Goal: Connect with others: Connect with others

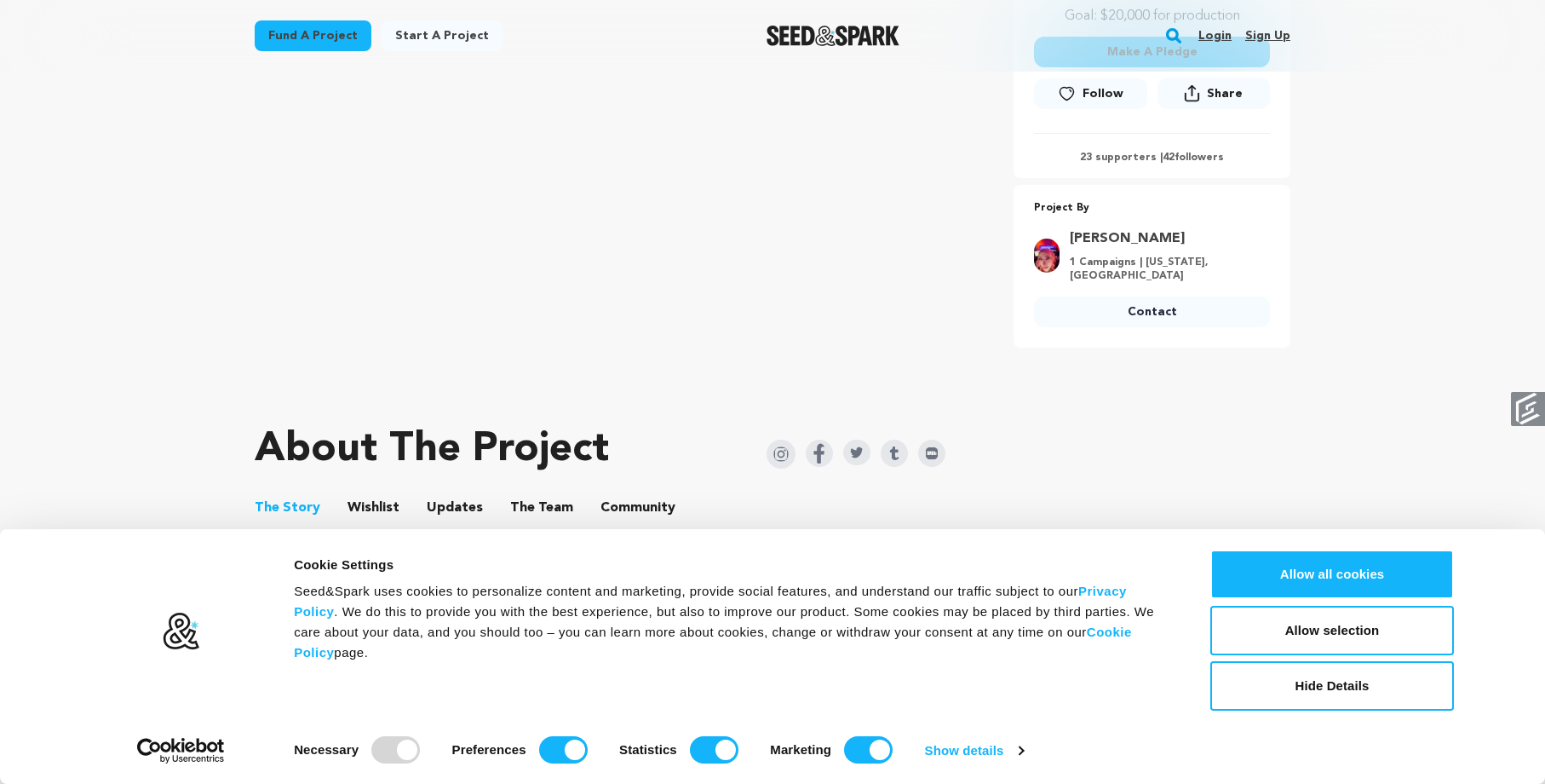
scroll to position [596, 0]
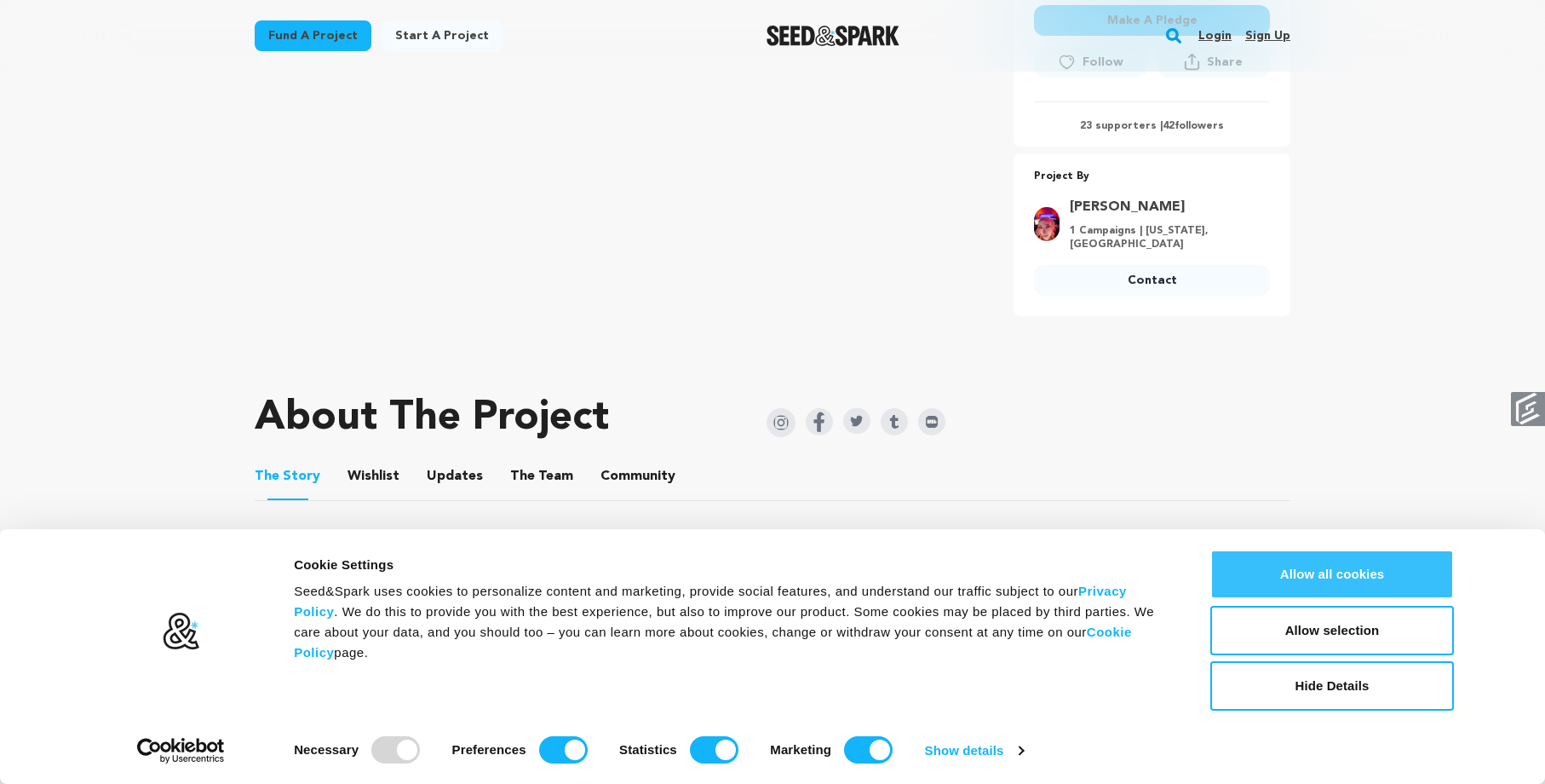
click at [1308, 569] on button "Allow all cookies" at bounding box center [1332, 575] width 244 height 50
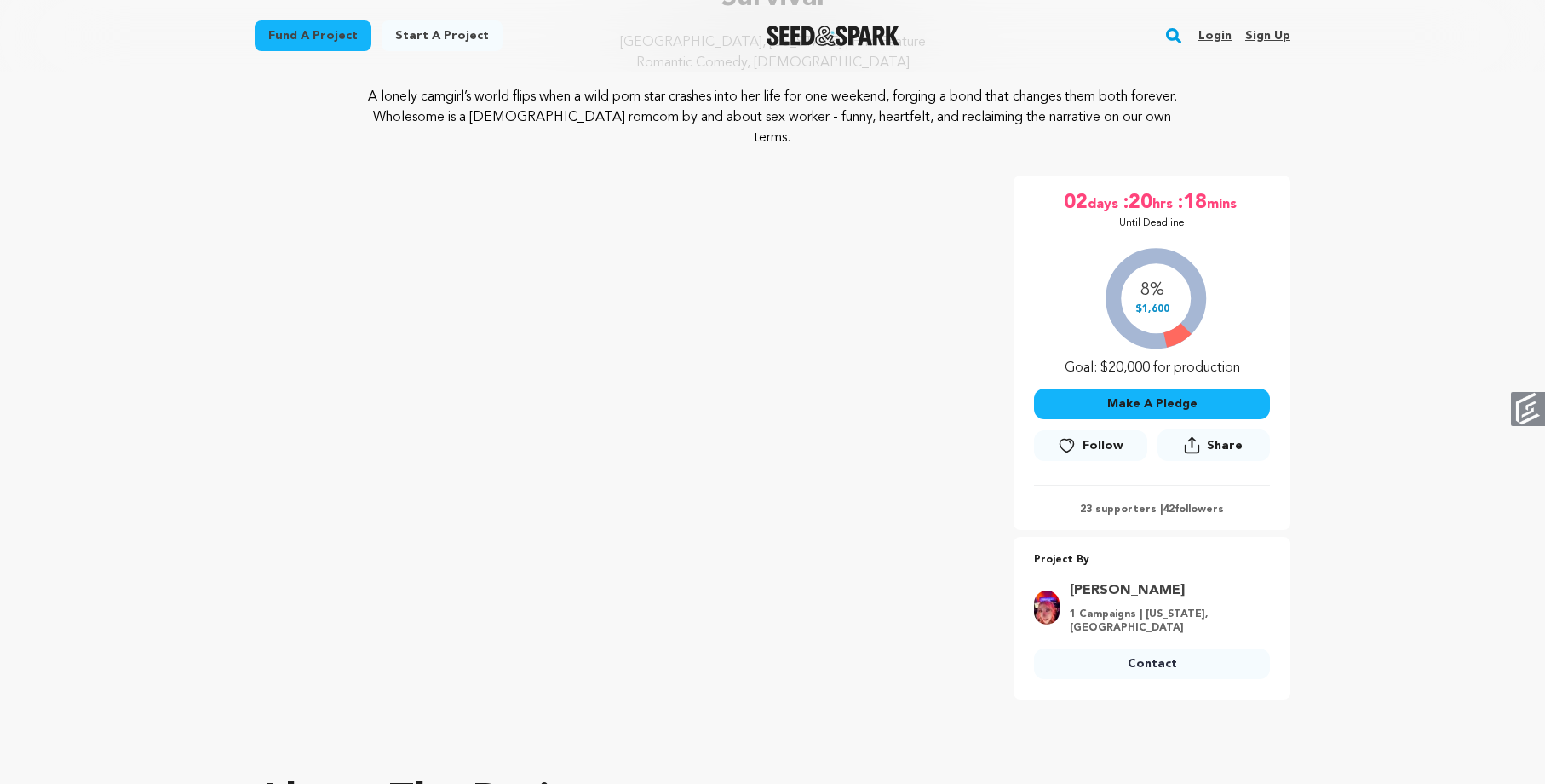
scroll to position [255, 0]
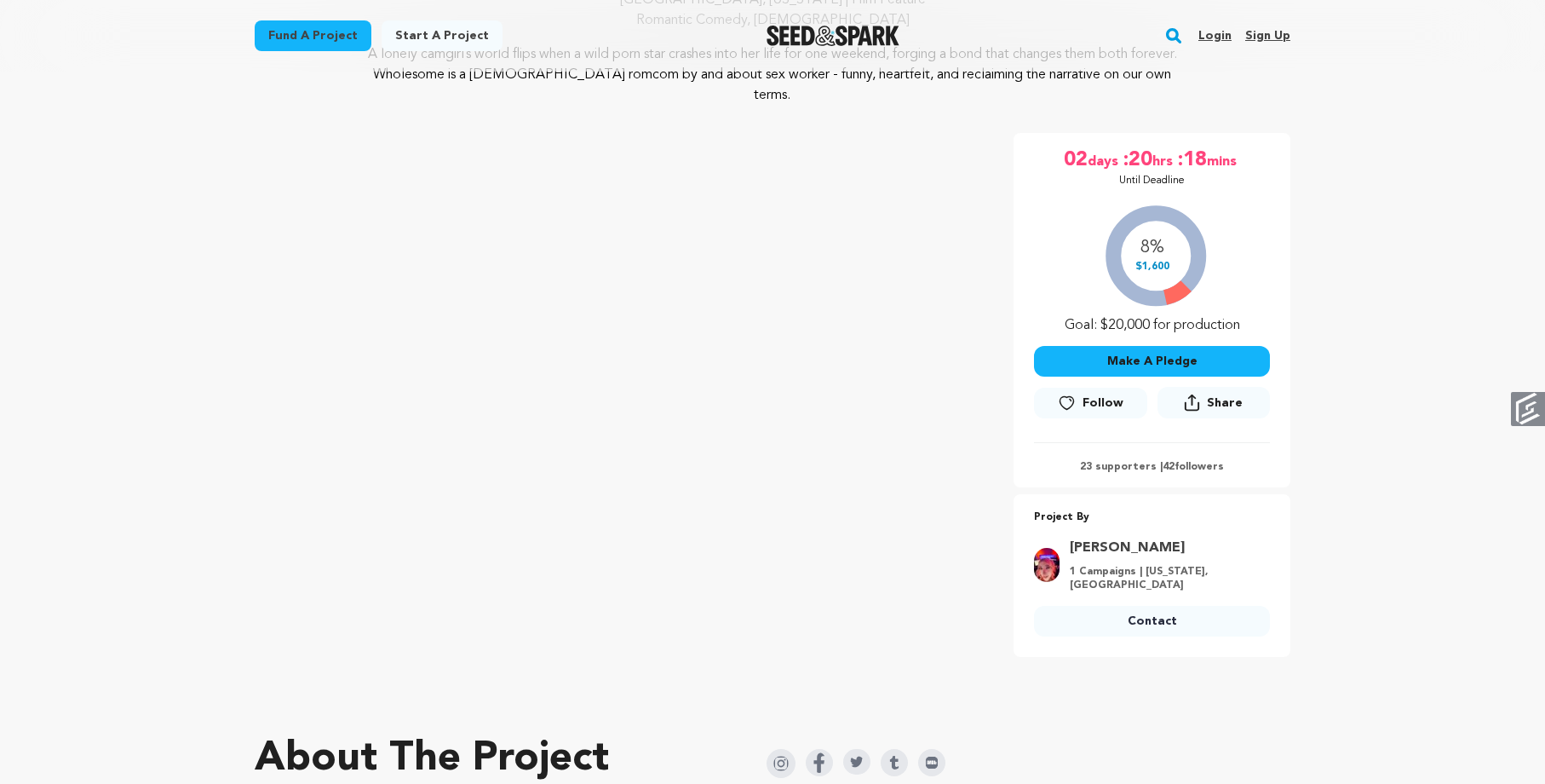
click at [1123, 411] on span "Follow" at bounding box center [1103, 403] width 41 height 17
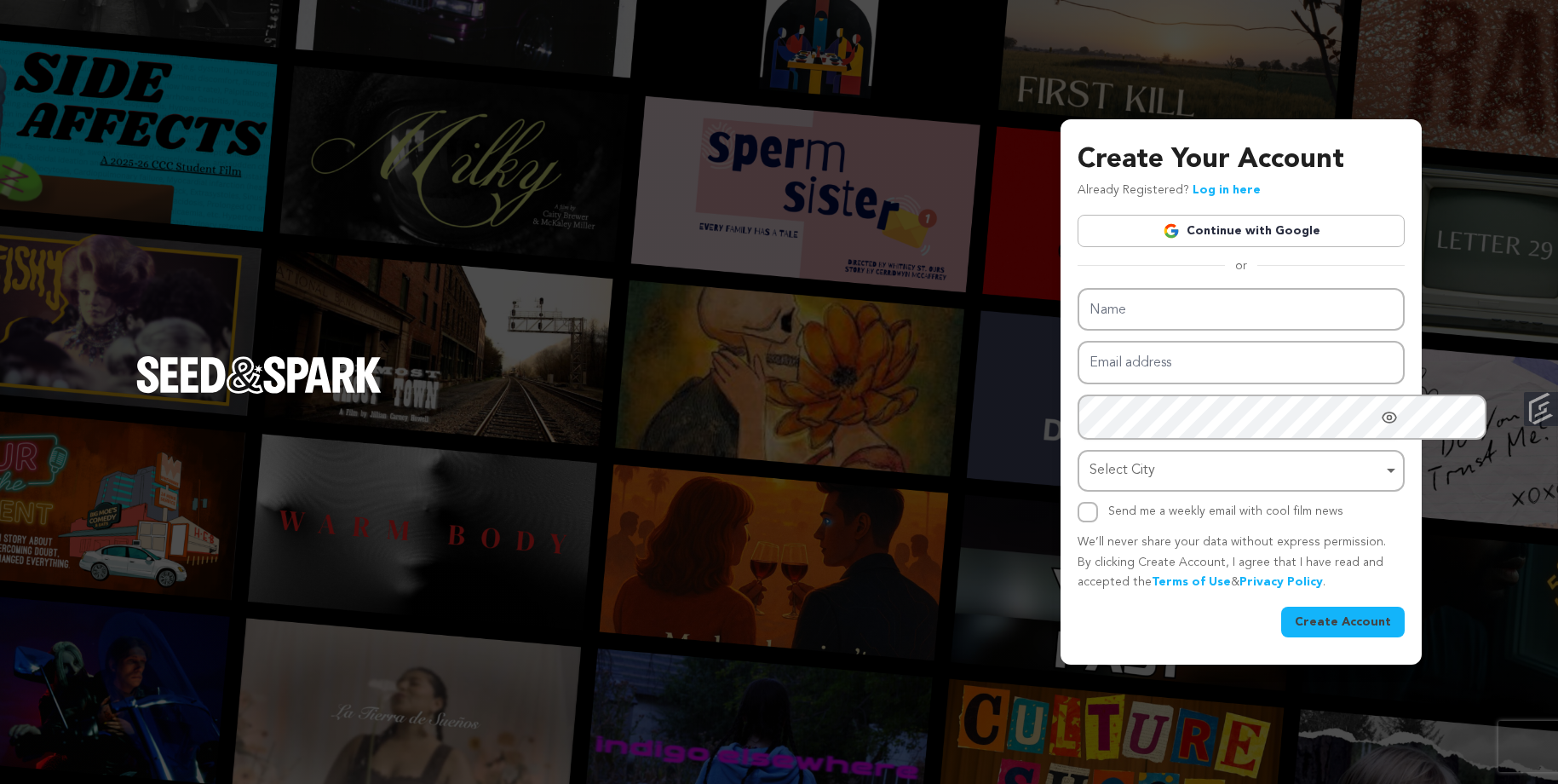
click at [1160, 185] on div "Create Your Account Already Registered? Log in here Continue with Google or eyJ…" at bounding box center [1241, 387] width 327 height 497
click at [1164, 215] on link "Continue with Google" at bounding box center [1241, 231] width 327 height 32
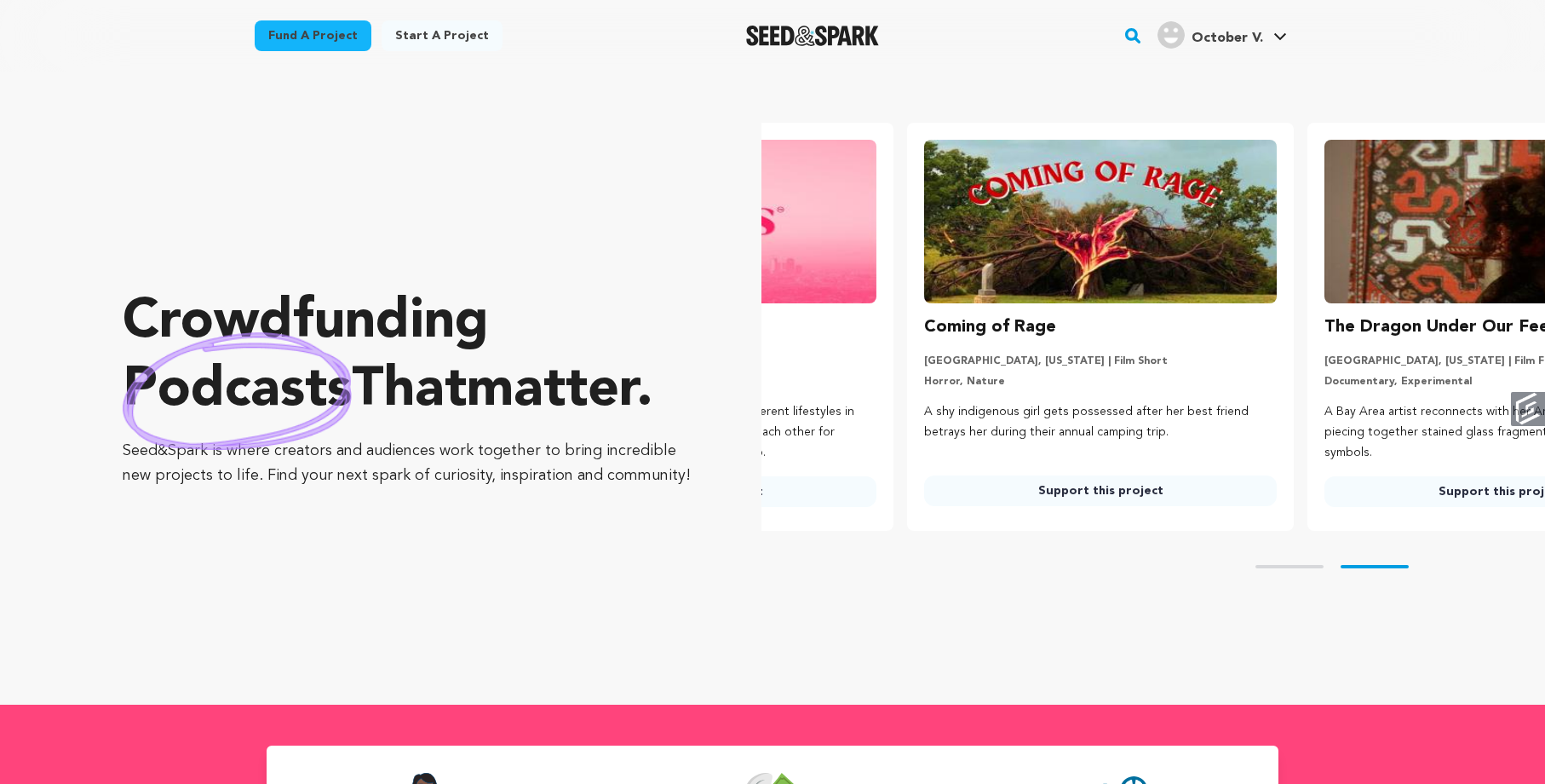
scroll to position [0, 407]
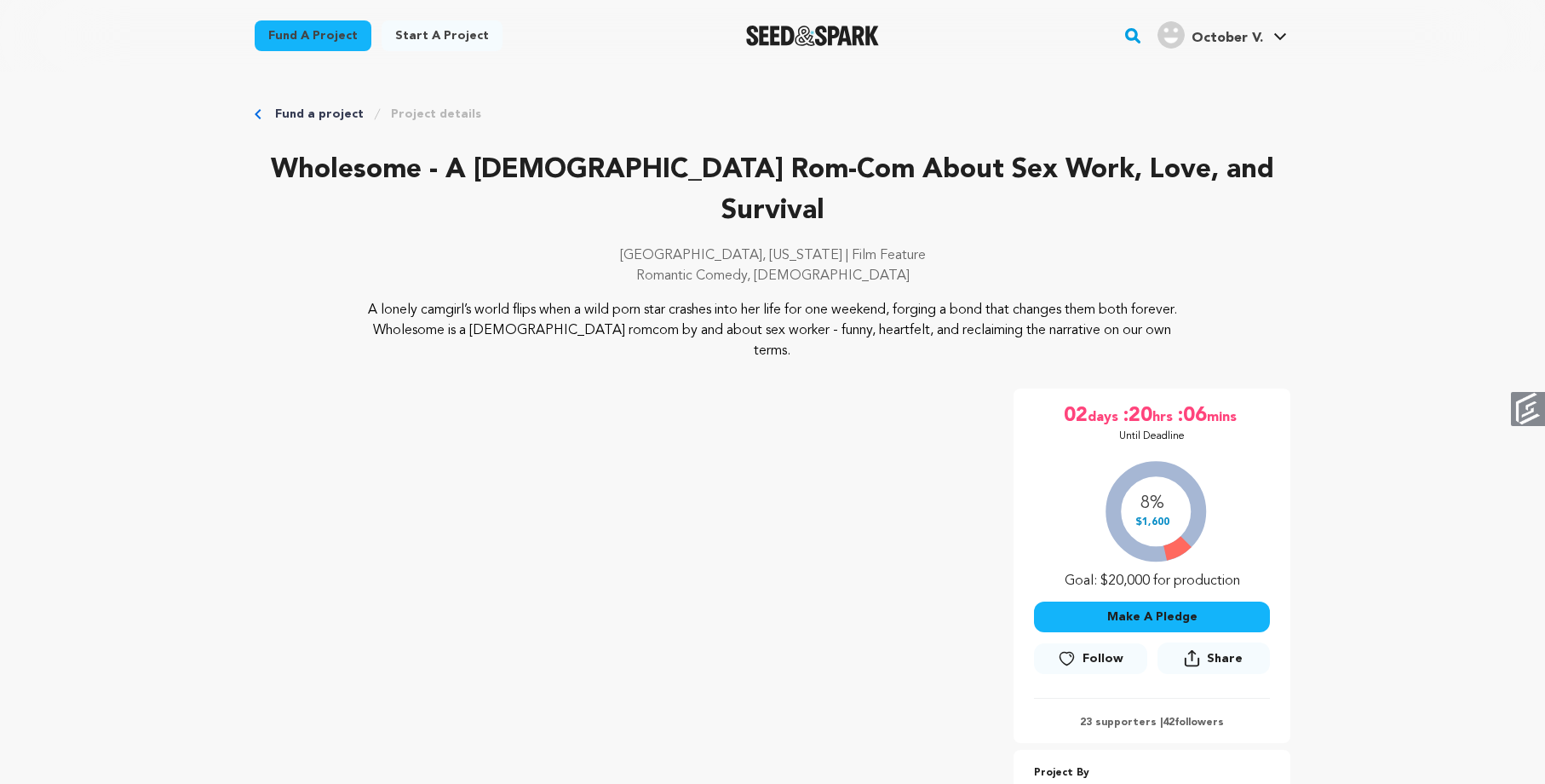
click at [1123, 667] on span "Follow" at bounding box center [1103, 659] width 41 height 17
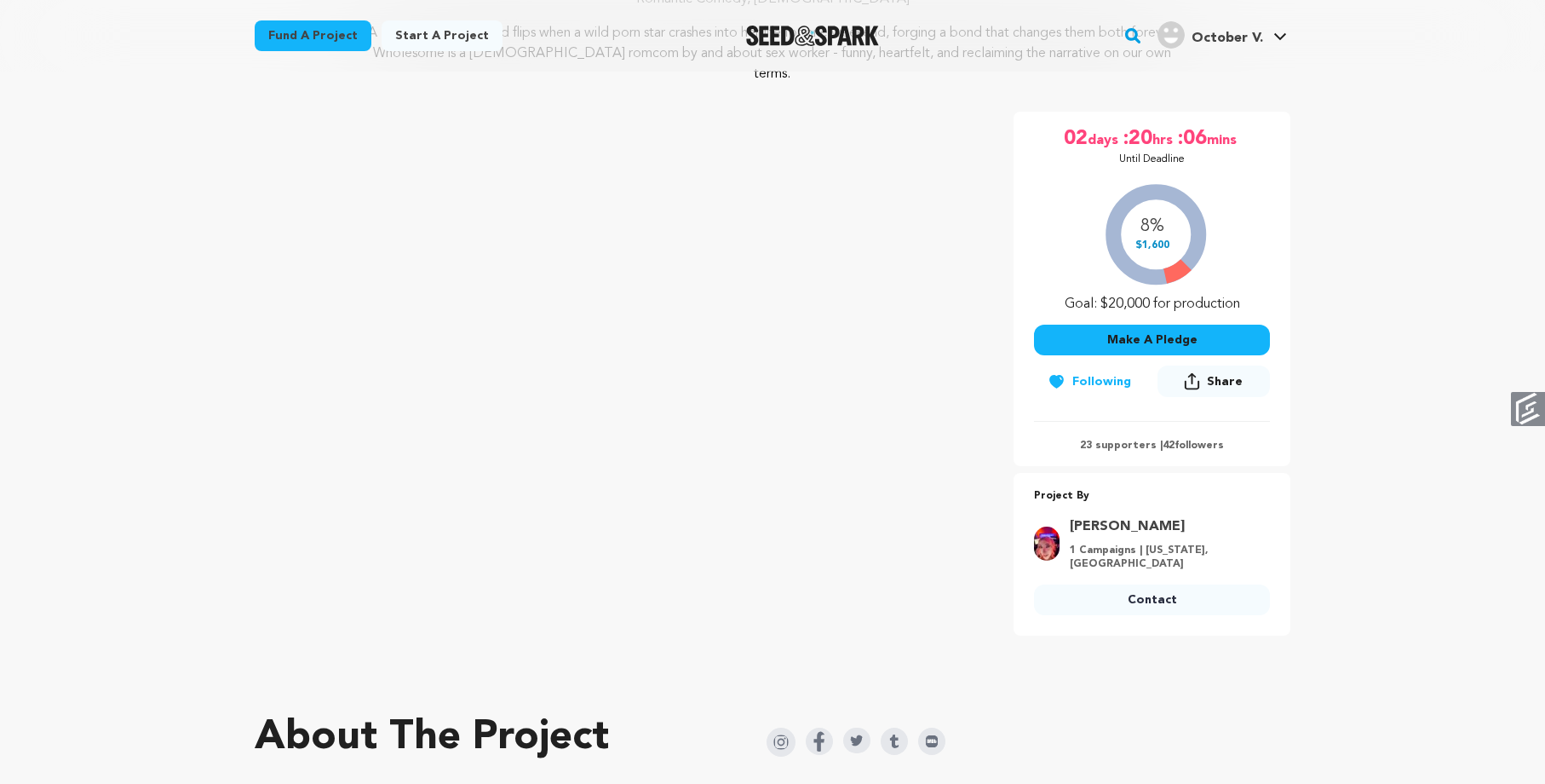
scroll to position [426, 0]
